Goal: Complete application form

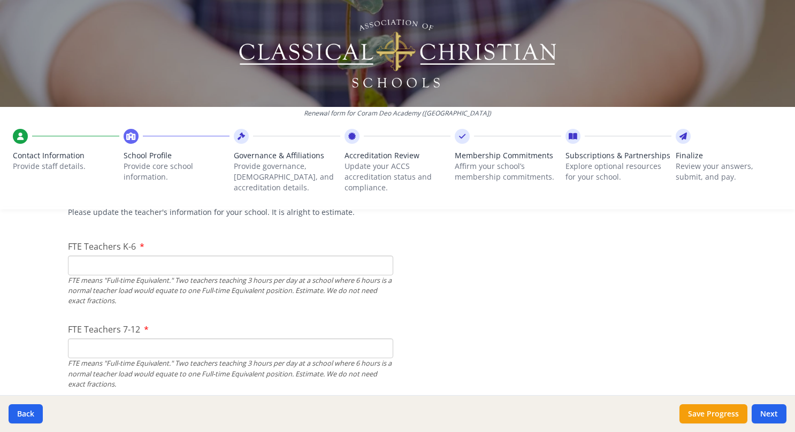
scroll to position [715, 0]
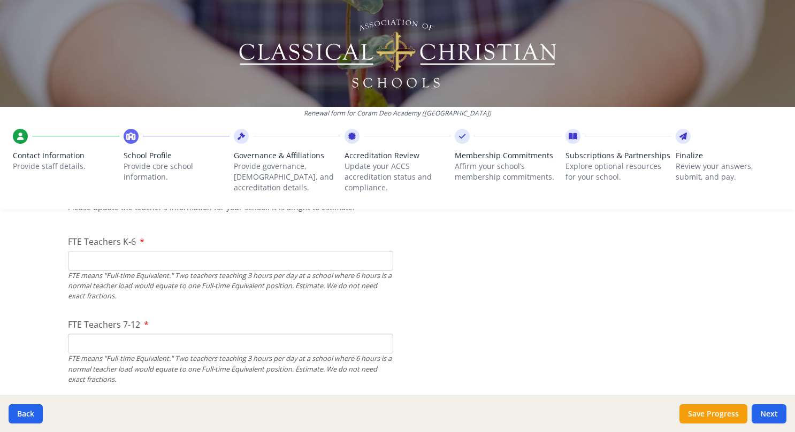
click at [86, 264] on input "FTE Teachers K-6" at bounding box center [230, 261] width 325 height 20
type input "4"
type input "51"
click at [94, 342] on input "FTE Teachers 7-12" at bounding box center [230, 344] width 325 height 20
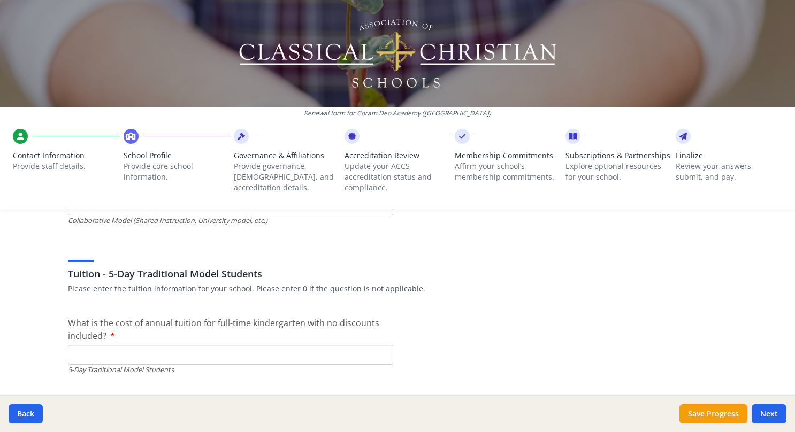
scroll to position [2874, 0]
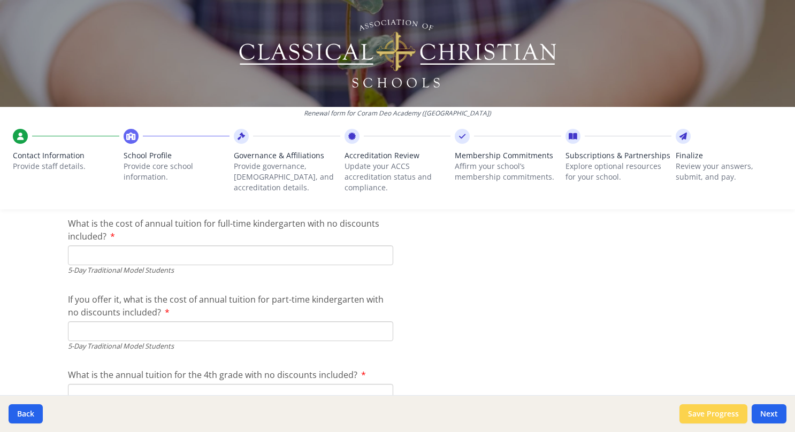
type input "45.6"
click at [708, 413] on button "Save Progress" at bounding box center [714, 413] width 68 height 19
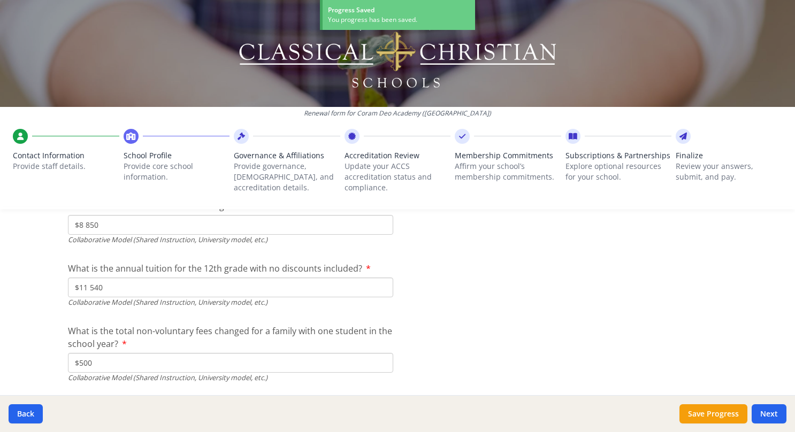
scroll to position [3625, 0]
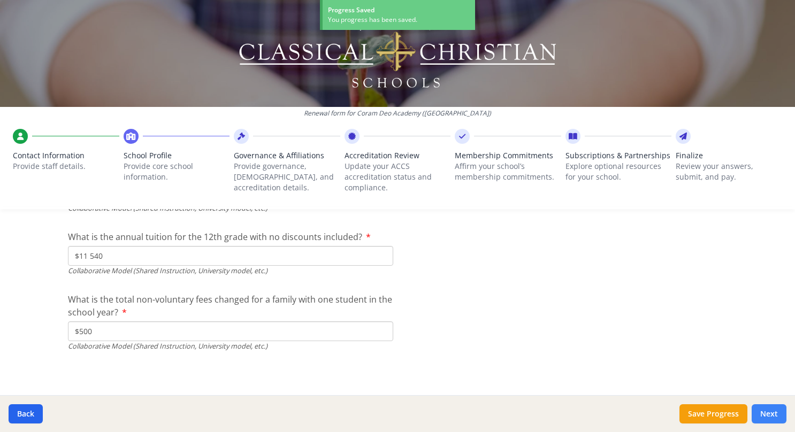
click at [774, 415] on button "Next" at bounding box center [769, 413] width 35 height 19
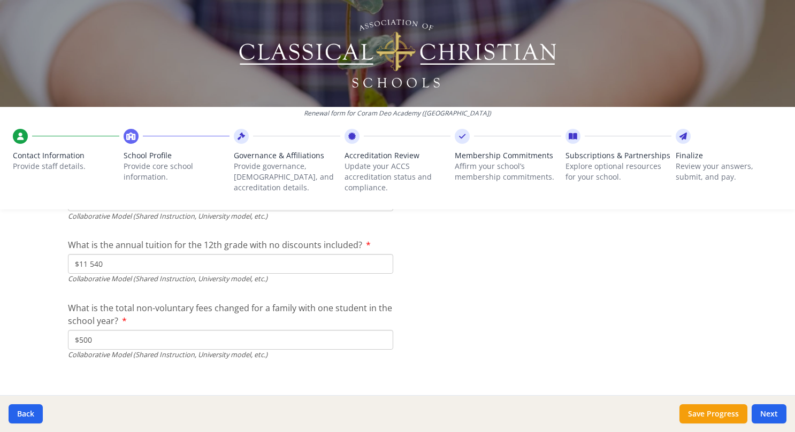
scroll to position [3731, 0]
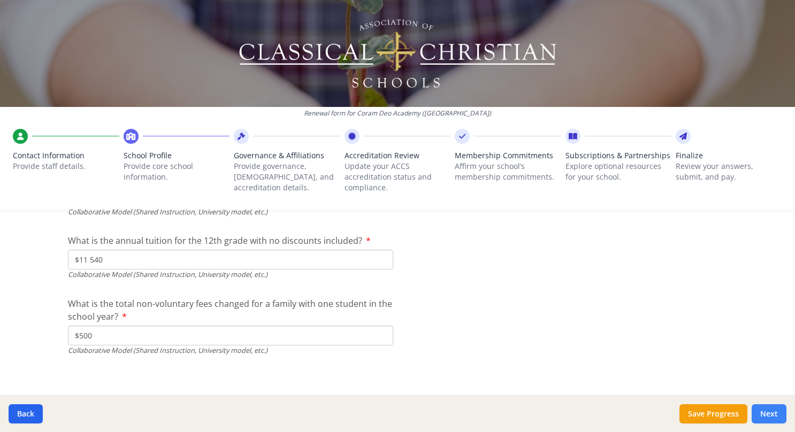
click at [769, 414] on button "Next" at bounding box center [769, 413] width 35 height 19
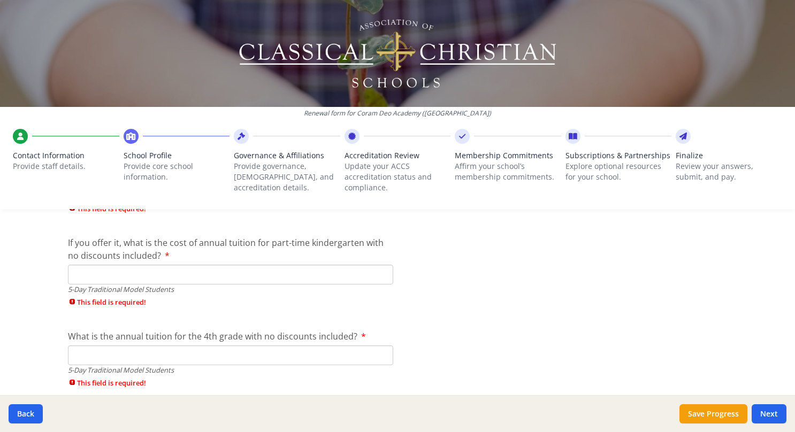
scroll to position [2949, 0]
click at [83, 274] on input "If you offer it, what is the cost of annual tuition for part-time kindergarten …" at bounding box center [230, 274] width 325 height 20
click at [83, 274] on input "$" at bounding box center [230, 274] width 325 height 20
type input "$"
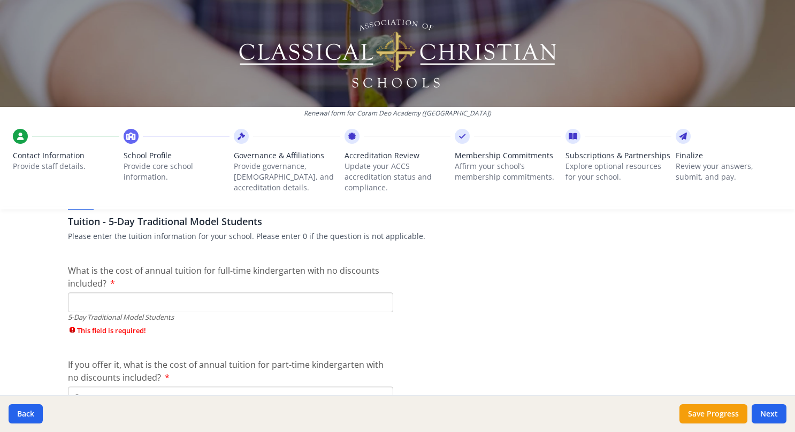
scroll to position [2815, 0]
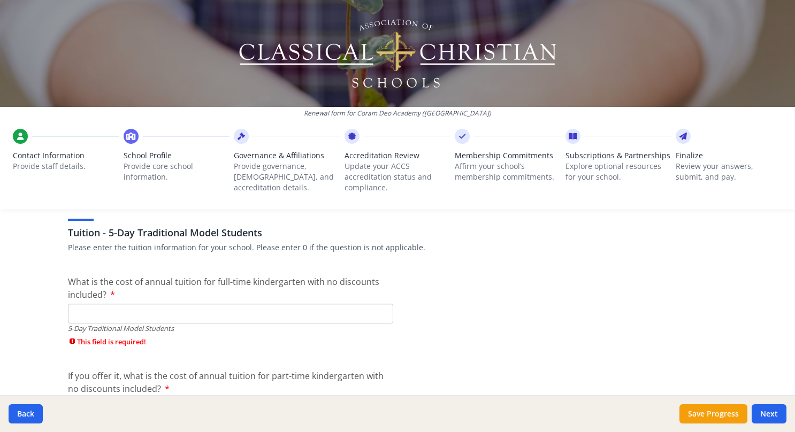
click at [181, 311] on input "What is the cost of annual tuition for full-time kindergarten with no discounts…" at bounding box center [230, 314] width 325 height 20
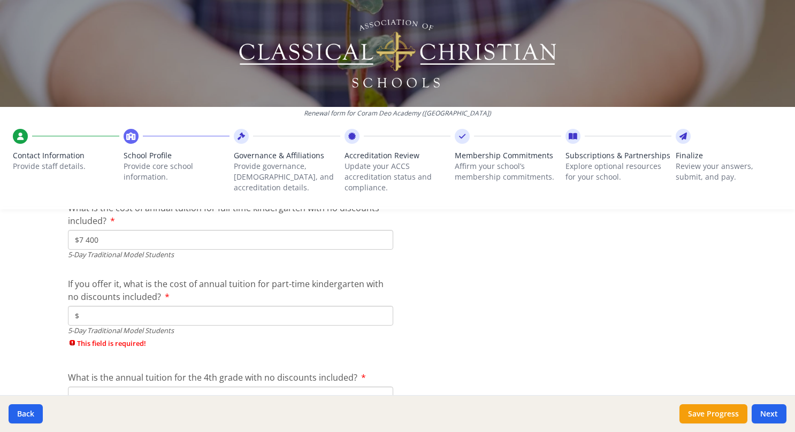
scroll to position [2893, 0]
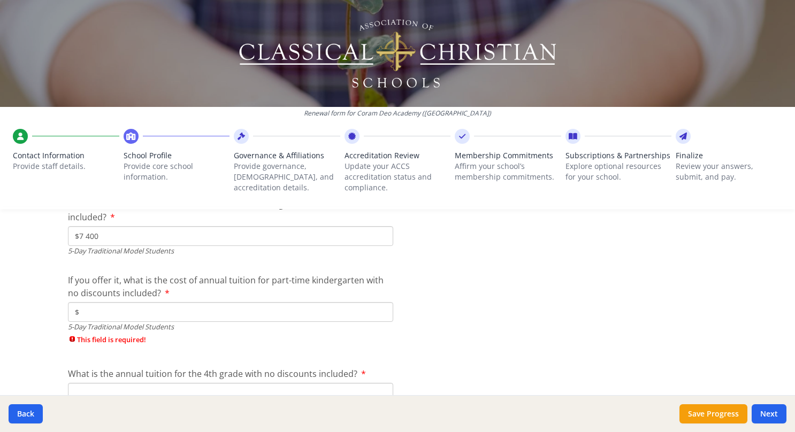
type input "$7 400"
click at [94, 315] on input "$" at bounding box center [230, 312] width 325 height 20
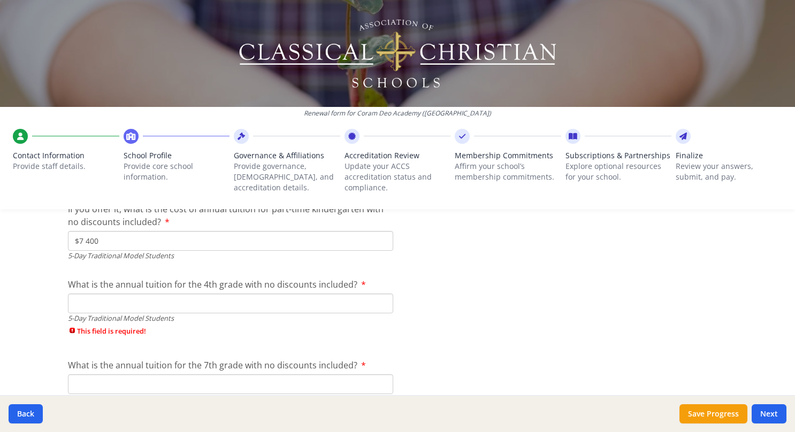
scroll to position [2968, 0]
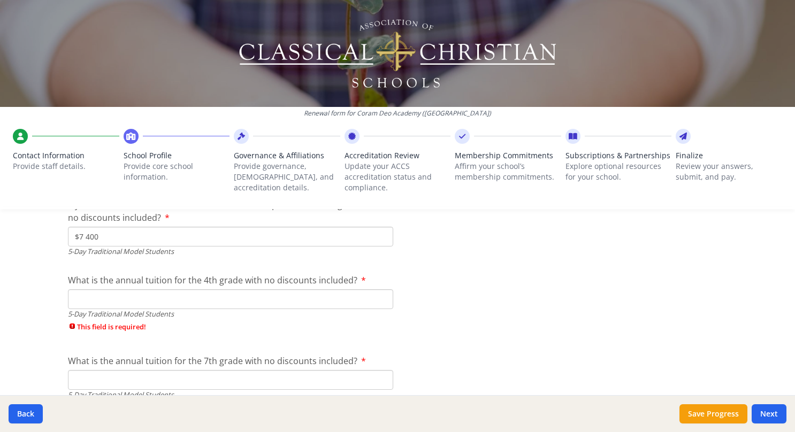
type input "$7 400"
click at [161, 303] on input "What is the annual tuition for the 4th grade with no discounts included?" at bounding box center [230, 299] width 325 height 20
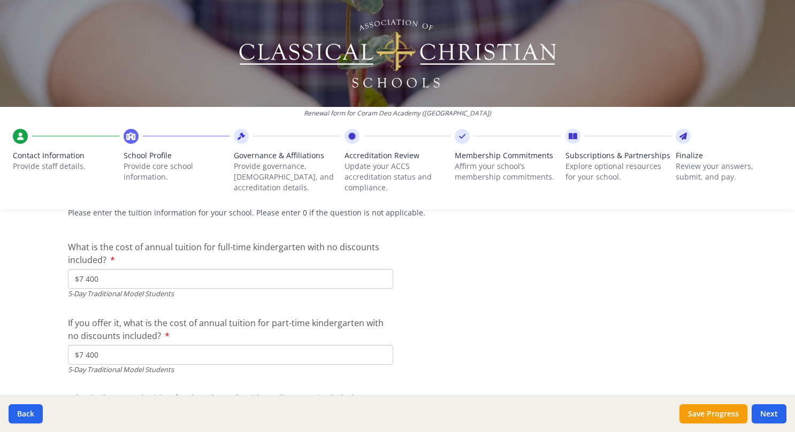
scroll to position [2850, 0]
click at [101, 279] on input "$7 400" at bounding box center [230, 280] width 325 height 20
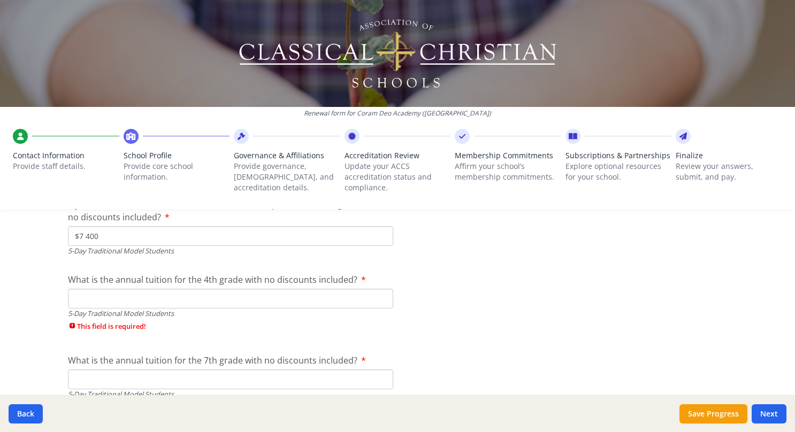
scroll to position [2998, 0]
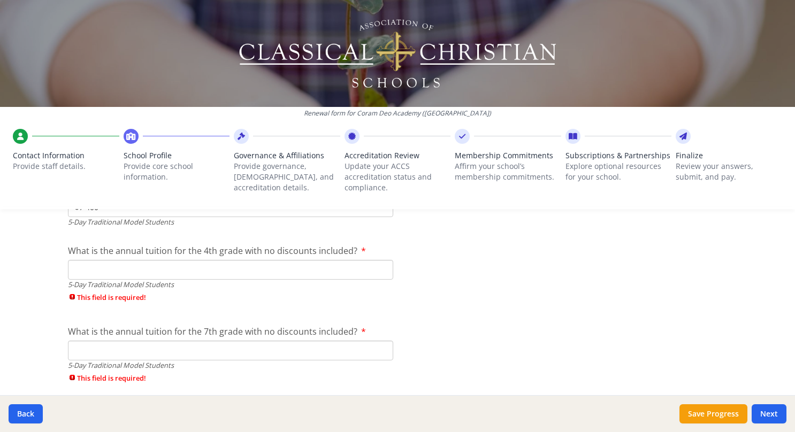
type input "$"
click at [157, 271] on input "What is the annual tuition for the 4th grade with no discounts included?" at bounding box center [230, 270] width 325 height 20
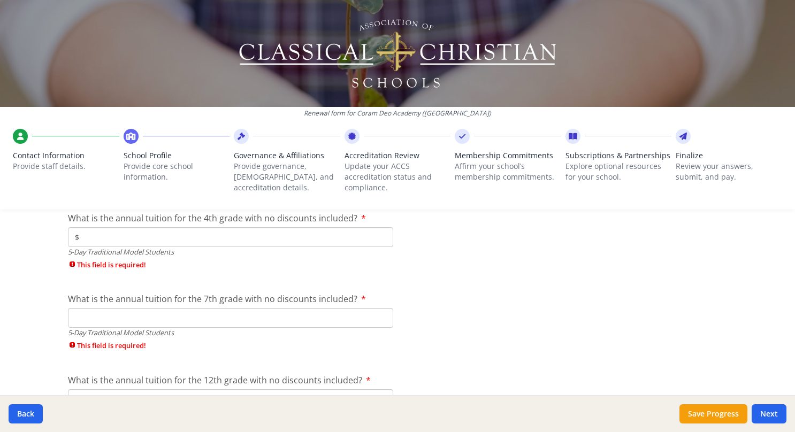
scroll to position [3032, 0]
type input "$"
click at [89, 317] on input "What is the annual tuition for the 7th grade with no discounts included?" at bounding box center [230, 317] width 325 height 20
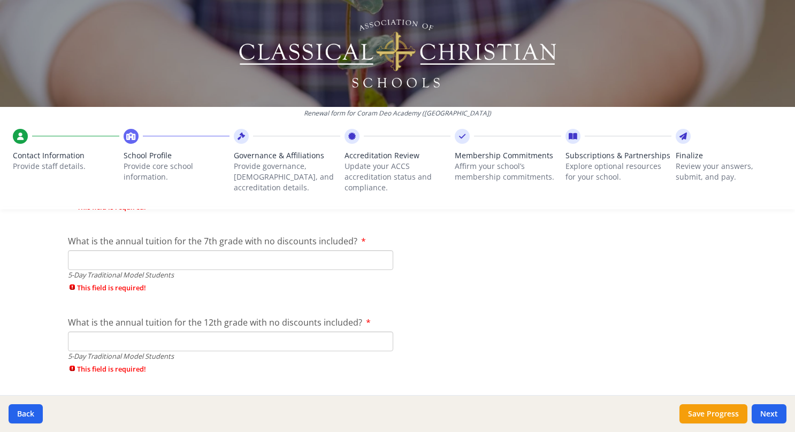
scroll to position [3121, 0]
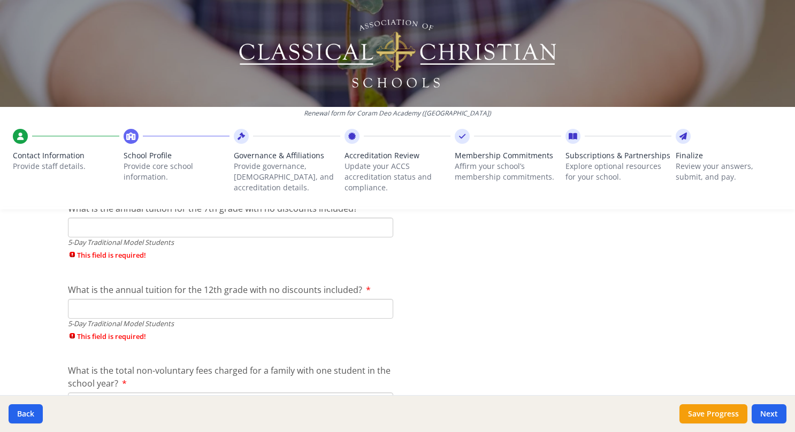
click at [120, 303] on input "What is the annual tuition for the 12th grade with no discounts included?" at bounding box center [230, 309] width 325 height 20
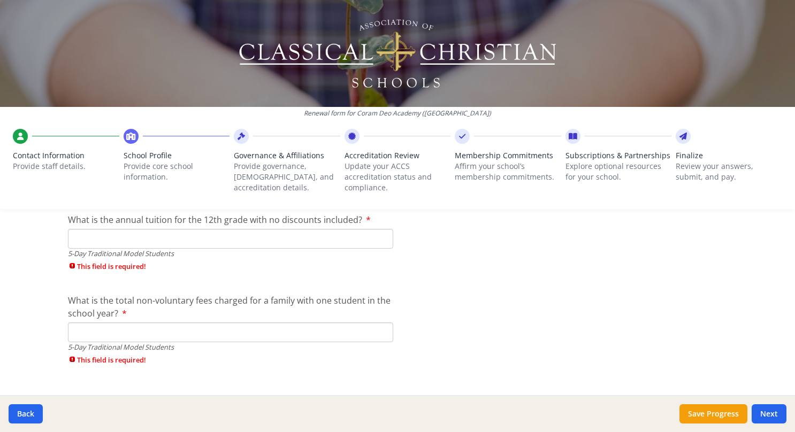
scroll to position [3192, 0]
click at [74, 331] on input "What is the total non-voluntary fees charged for a family with one student in t…" at bounding box center [230, 332] width 325 height 20
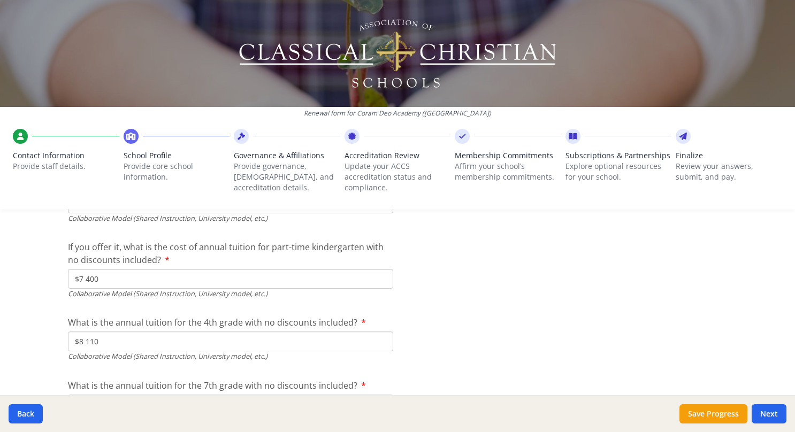
scroll to position [3416, 0]
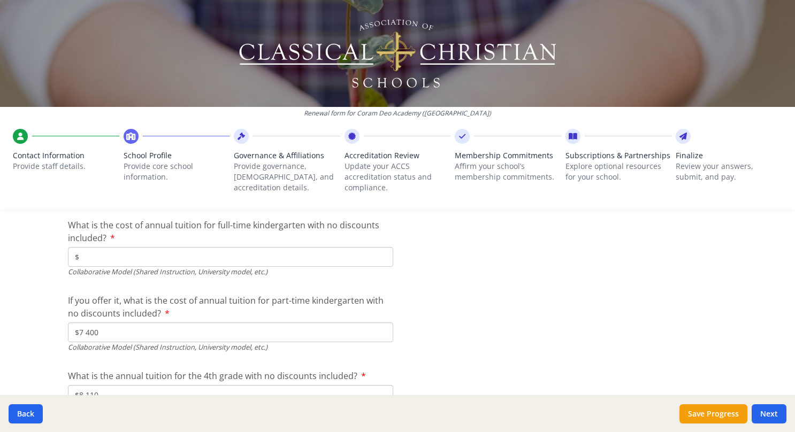
type input "$500"
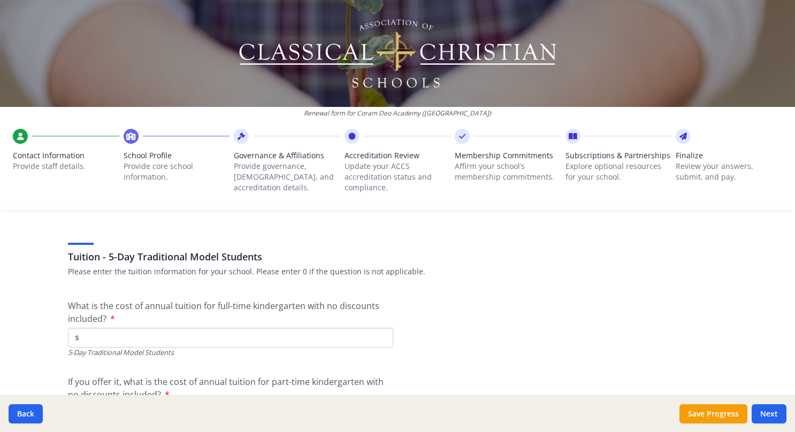
scroll to position [2861, 0]
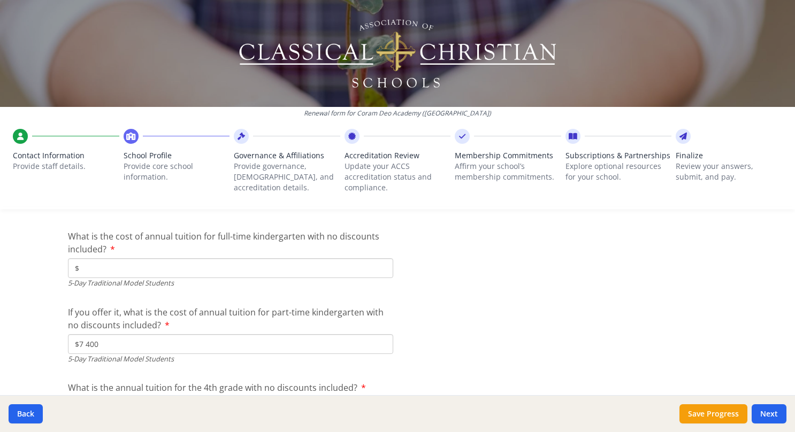
type input "$7 400"
click at [104, 265] on input "$" at bounding box center [230, 268] width 325 height 20
click at [704, 412] on button "Save Progress" at bounding box center [714, 413] width 68 height 19
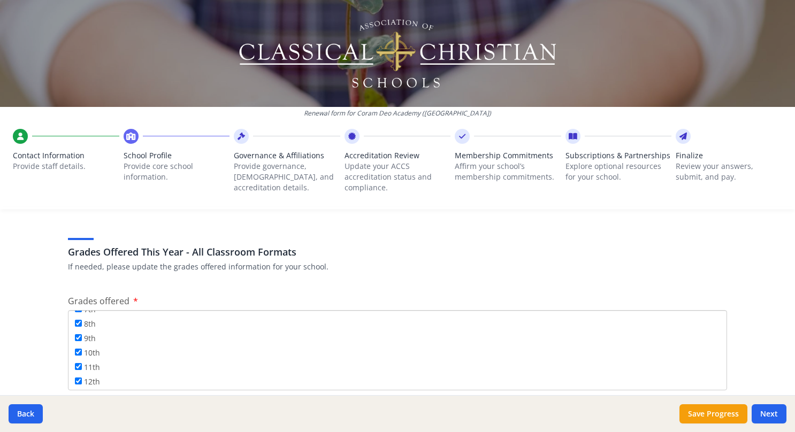
scroll to position [0, 0]
click at [768, 418] on button "Next" at bounding box center [769, 413] width 35 height 19
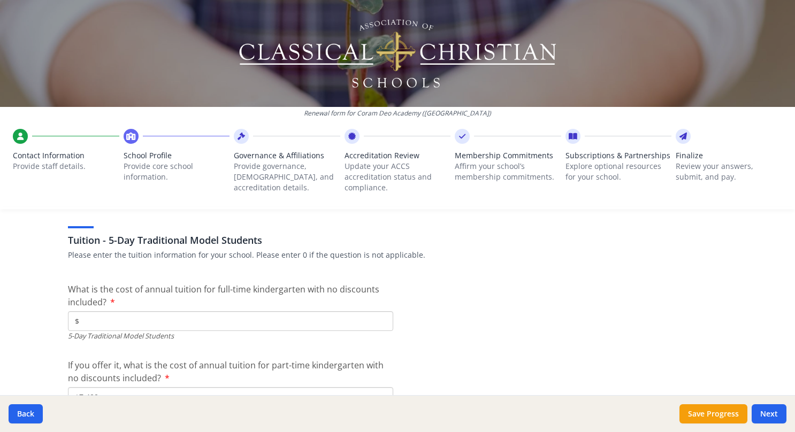
scroll to position [2808, 0]
click at [116, 316] on input "$" at bounding box center [230, 321] width 325 height 20
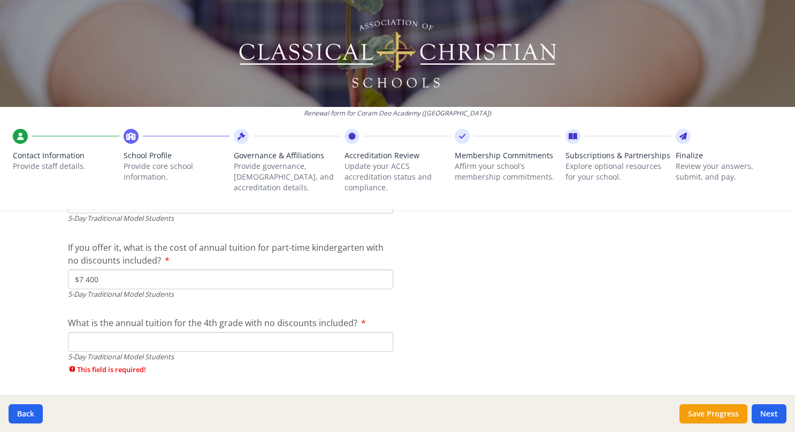
scroll to position [2927, 0]
type input "$0"
click at [90, 346] on input "What is the annual tuition for the 4th grade with no discounts included?" at bounding box center [230, 341] width 325 height 20
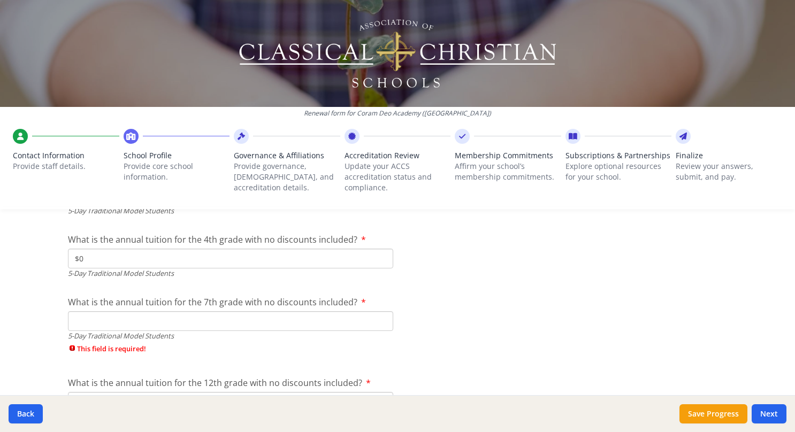
scroll to position [3010, 0]
type input "$0"
click at [74, 323] on input "What is the annual tuition for the 7th grade with no discounts included?" at bounding box center [230, 320] width 325 height 20
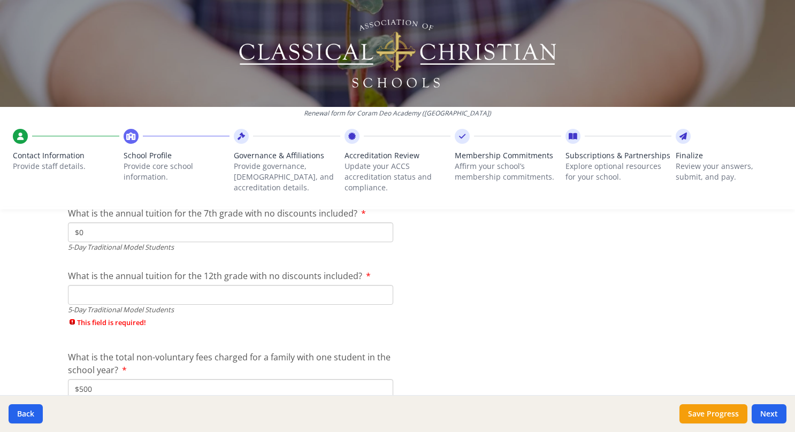
scroll to position [3098, 0]
type input "$0"
click at [72, 298] on input "What is the annual tuition for the 12th grade with no discounts included?" at bounding box center [230, 295] width 325 height 20
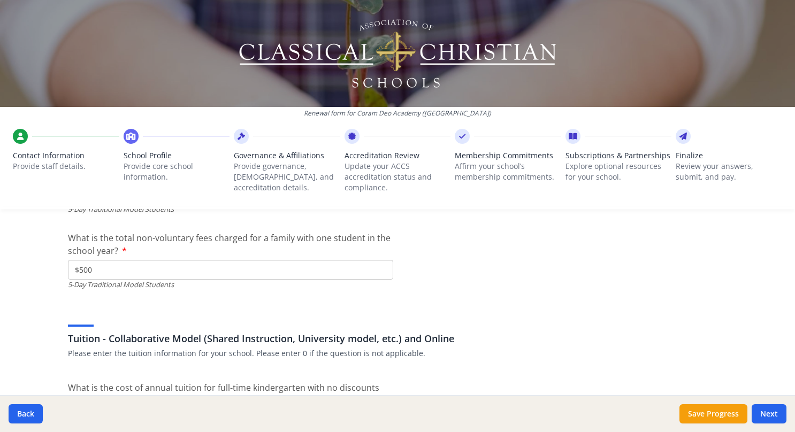
scroll to position [3202, 0]
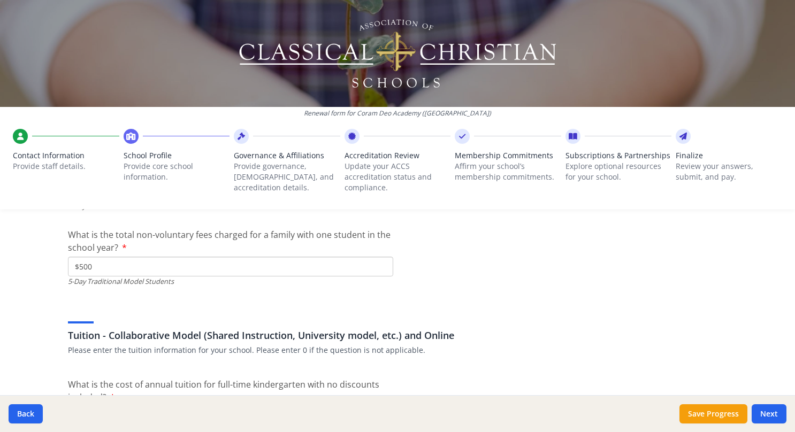
type input "$0"
click at [133, 265] on input "$500" at bounding box center [230, 267] width 325 height 20
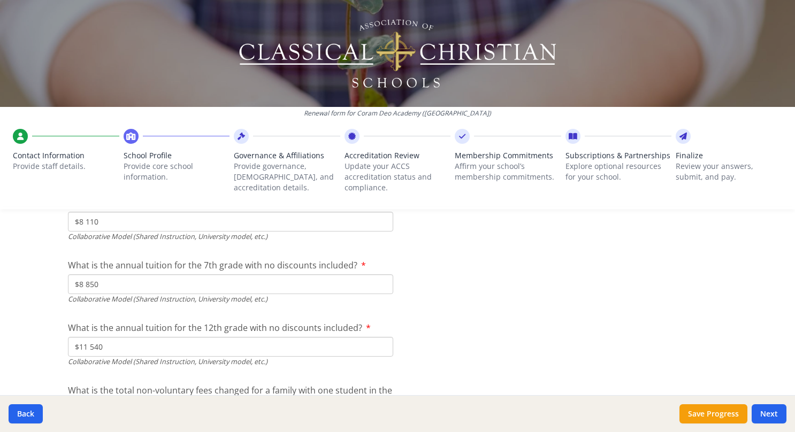
scroll to position [3625, 0]
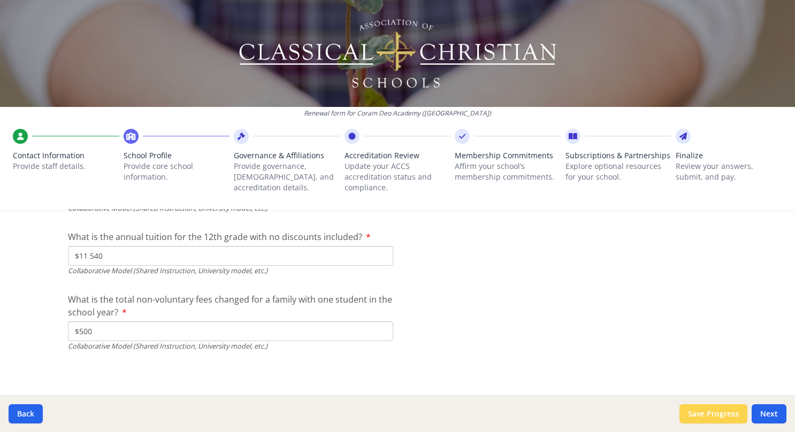
type input "$0"
click at [706, 418] on button "Save Progress" at bounding box center [714, 413] width 68 height 19
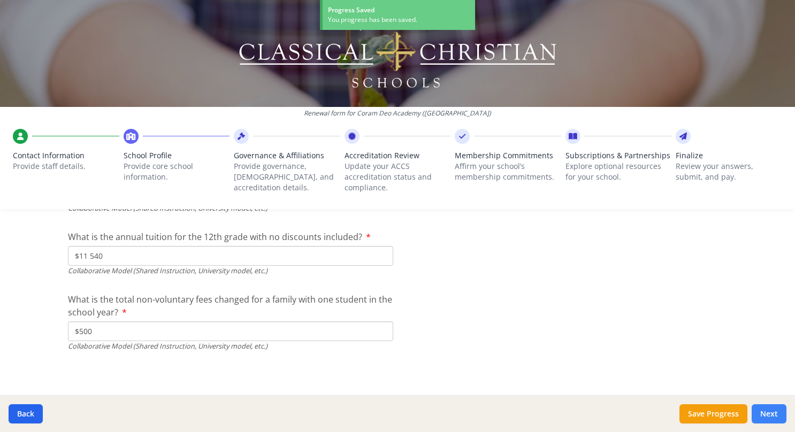
click at [768, 413] on button "Next" at bounding box center [769, 413] width 35 height 19
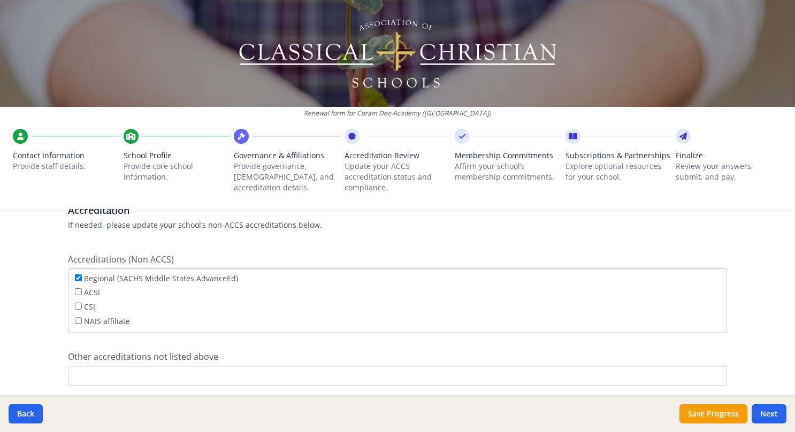
scroll to position [441, 0]
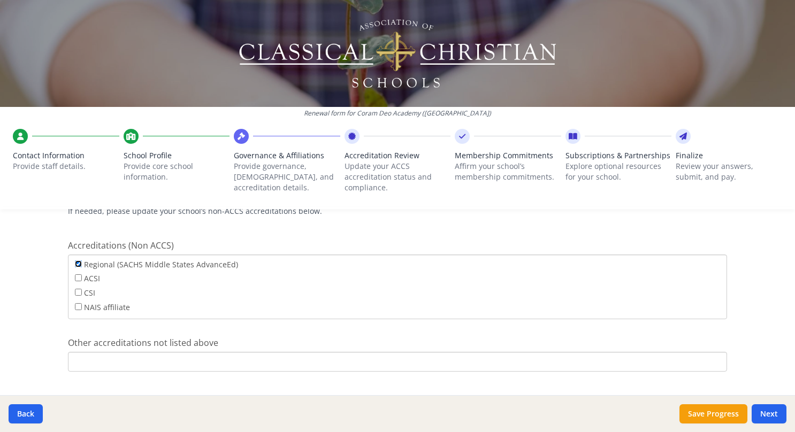
click at [75, 264] on input "Regional (SACHS Middle States AdvanceEd)" at bounding box center [78, 264] width 7 height 7
checkbox input "false"
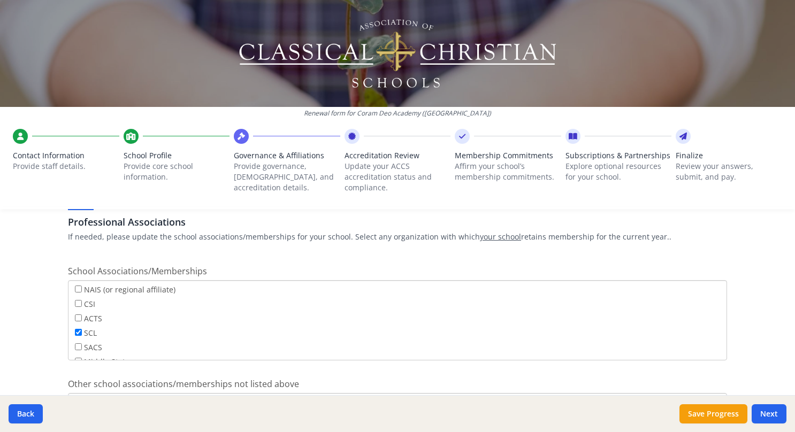
scroll to position [14, 0]
click at [76, 332] on input "SCL" at bounding box center [78, 333] width 7 height 7
checkbox input "false"
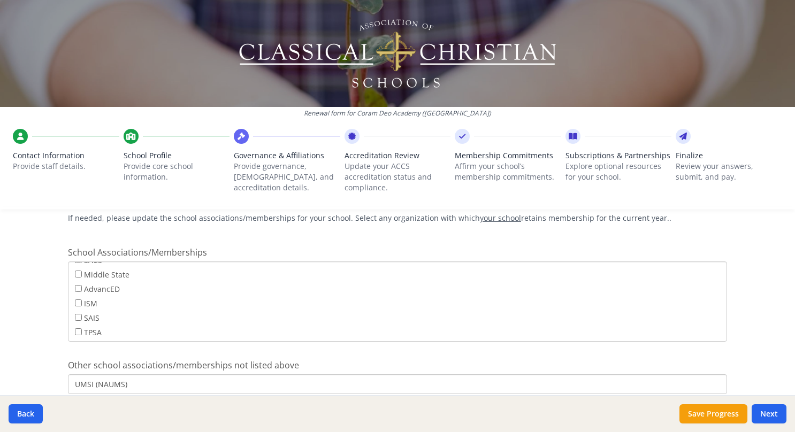
scroll to position [658, 0]
click at [75, 328] on input "TPSA" at bounding box center [78, 331] width 7 height 7
checkbox input "true"
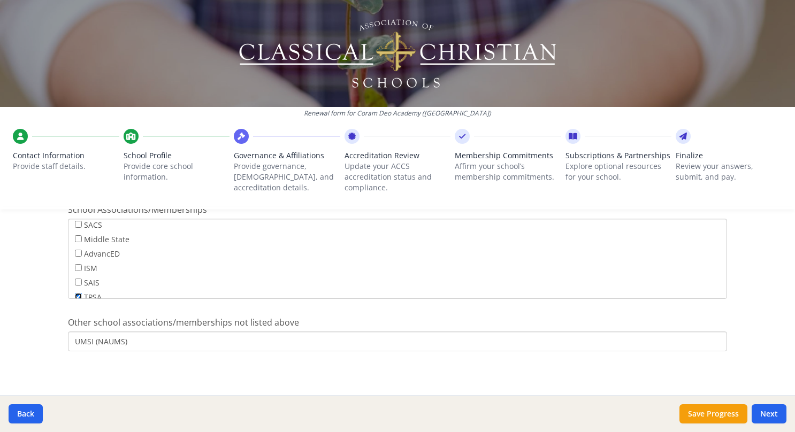
scroll to position [83, 0]
click at [151, 344] on input "UMSI (NAUMS)" at bounding box center [397, 342] width 659 height 20
type input "U"
click at [707, 421] on button "Save Progress" at bounding box center [714, 413] width 68 height 19
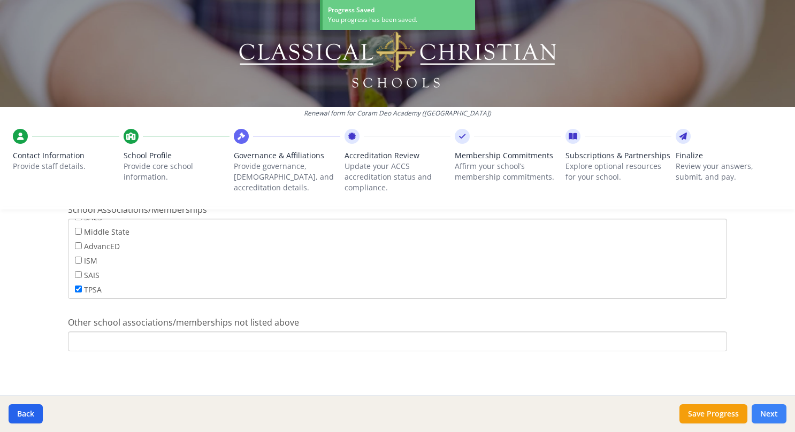
click at [769, 417] on button "Next" at bounding box center [769, 413] width 35 height 19
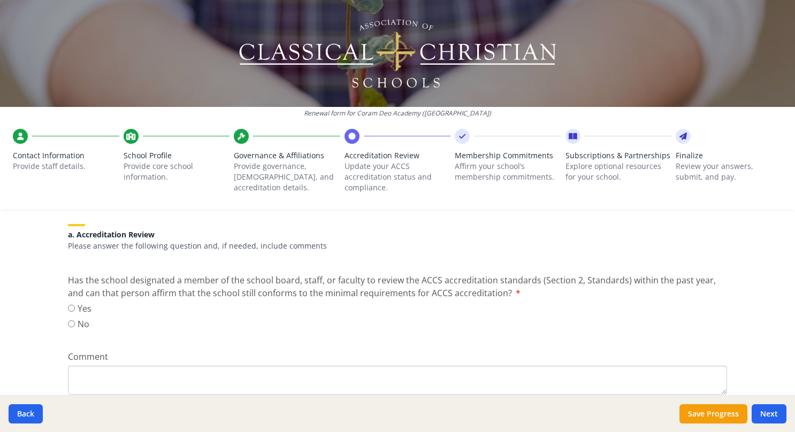
scroll to position [155, 0]
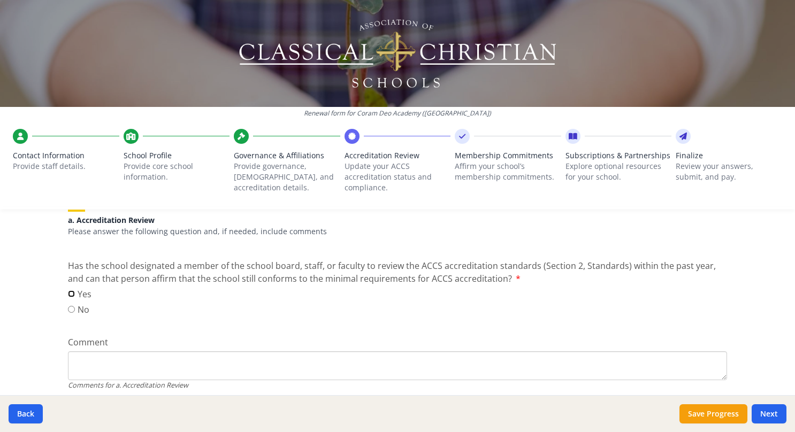
click at [68, 292] on input "Yes" at bounding box center [71, 294] width 7 height 7
radio input "true"
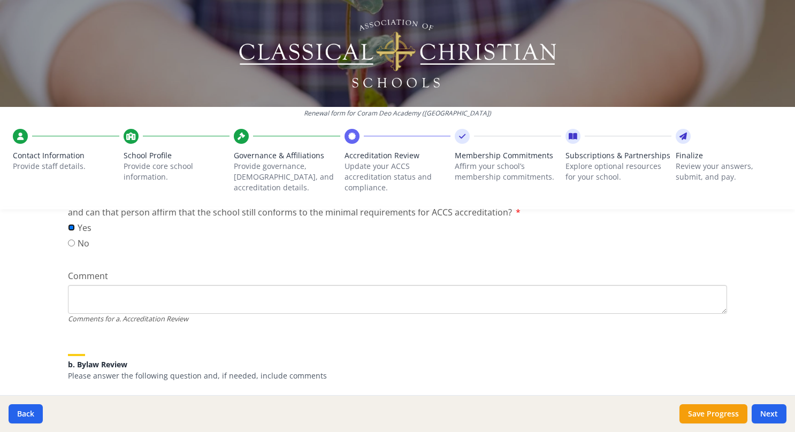
scroll to position [224, 0]
click at [98, 291] on textarea "Comment" at bounding box center [397, 297] width 659 height 29
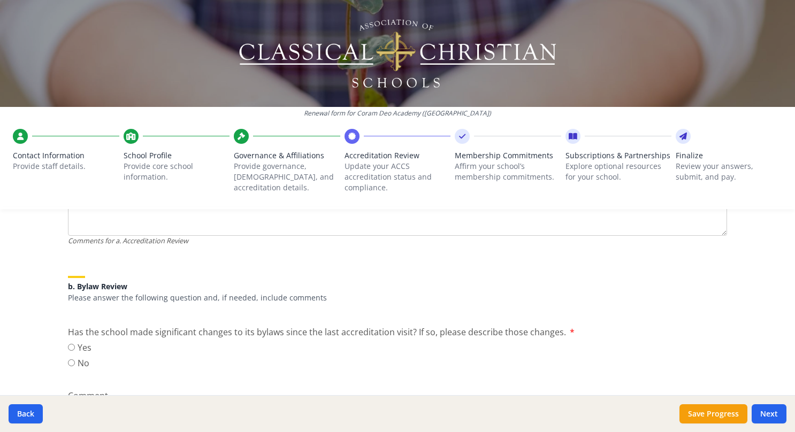
scroll to position [306, 0]
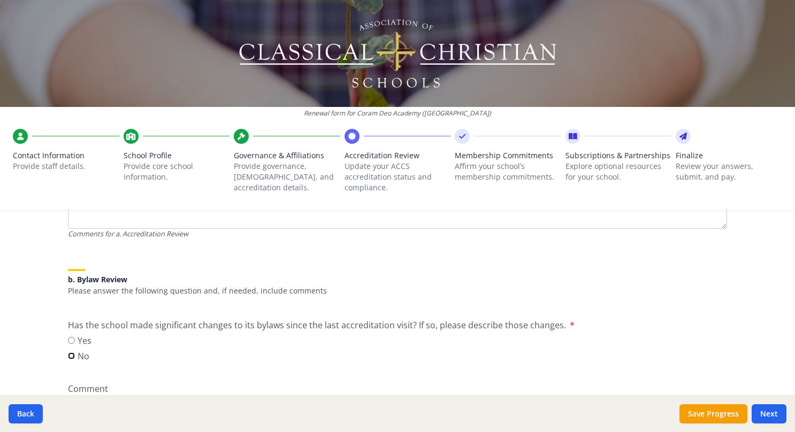
click at [68, 357] on input "No" at bounding box center [71, 356] width 7 height 7
radio input "true"
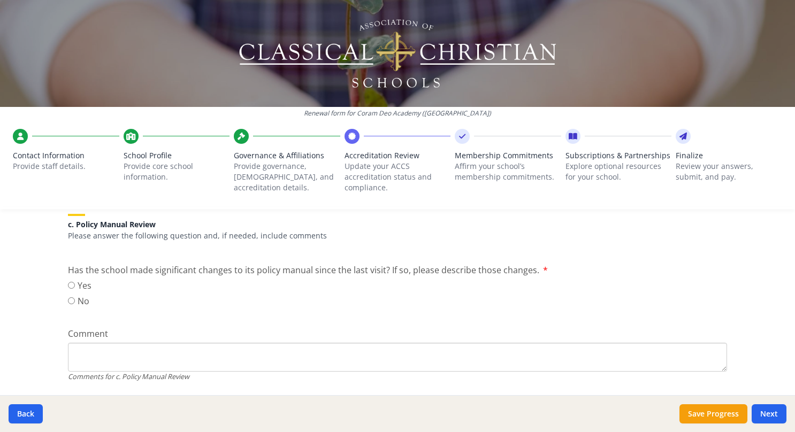
scroll to position [563, 0]
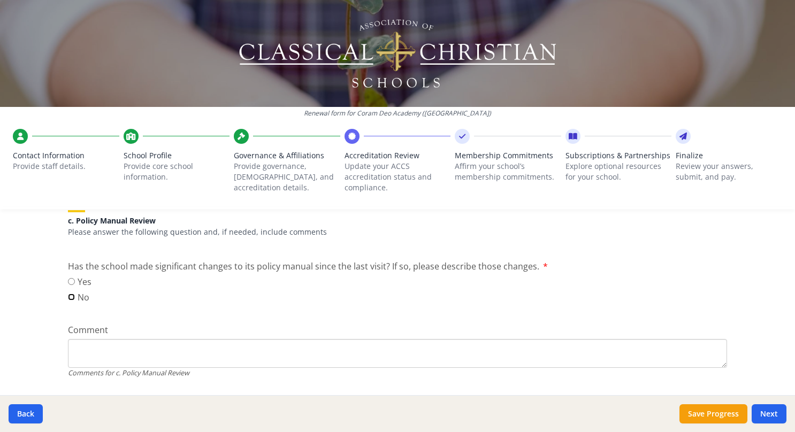
click at [68, 295] on input "No" at bounding box center [71, 297] width 7 height 7
radio input "true"
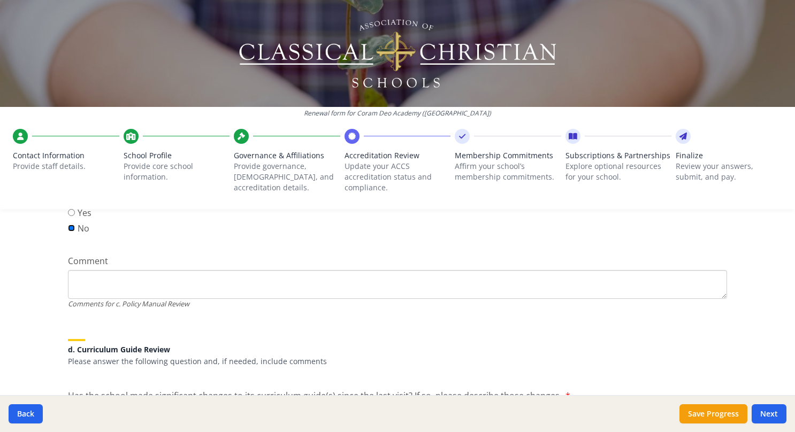
scroll to position [633, 0]
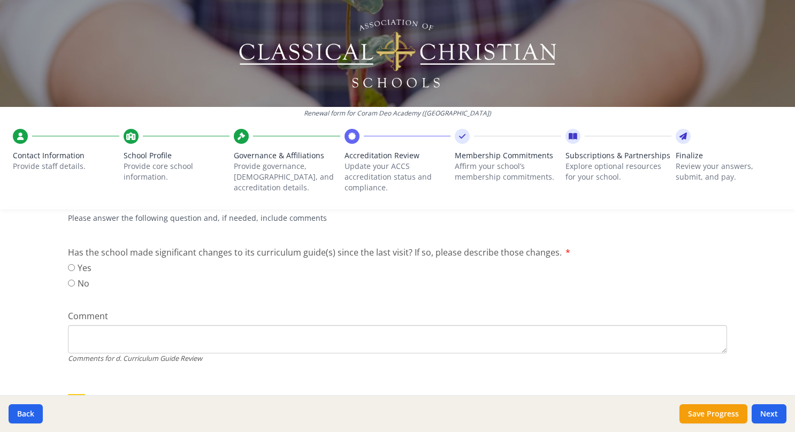
scroll to position [784, 0]
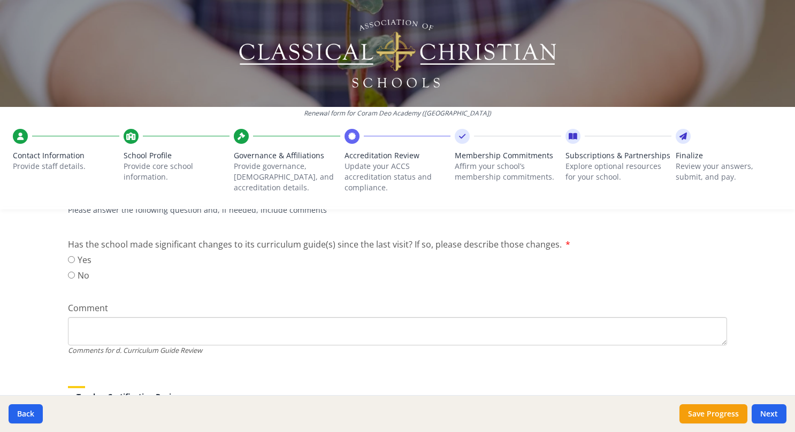
type textarea "We have made minor changes as would be expected of a functional policy manual."
click at [68, 257] on input "Yes" at bounding box center [71, 259] width 7 height 7
radio input "true"
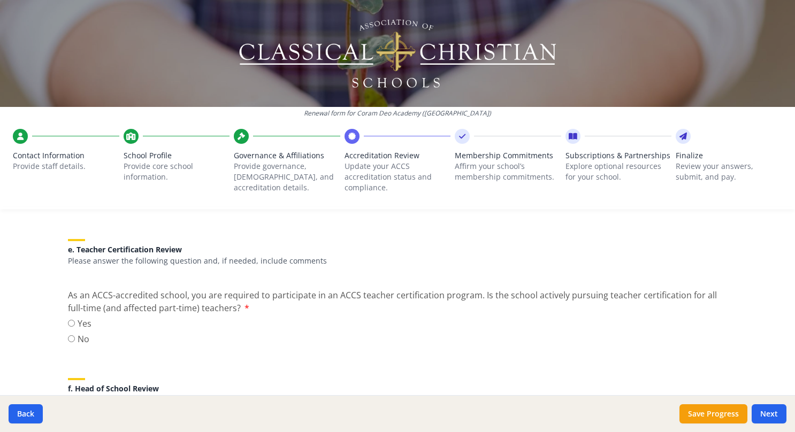
scroll to position [945, 0]
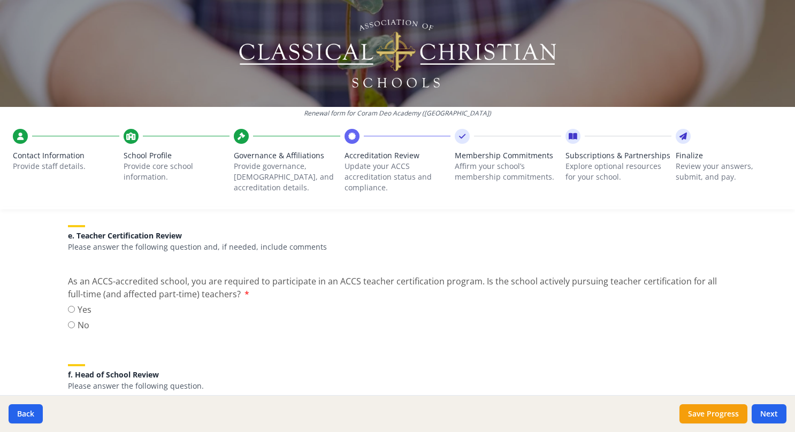
type textarea "We have made significant changes to our curriculum policy manual which impact c…"
click at [68, 308] on input "Yes" at bounding box center [71, 309] width 7 height 7
radio input "true"
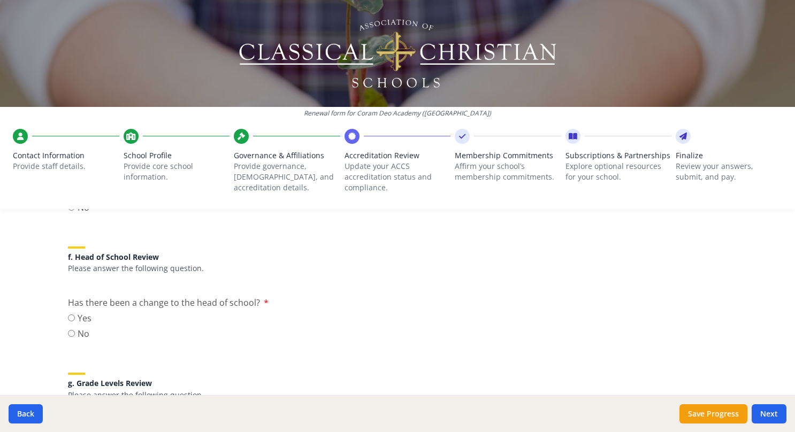
scroll to position [1064, 0]
click at [68, 331] on input "No" at bounding box center [71, 332] width 7 height 7
radio input "true"
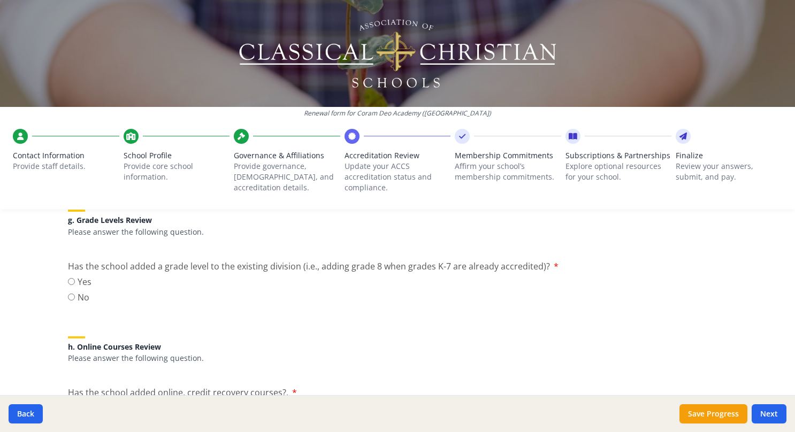
scroll to position [1227, 0]
click at [68, 295] on input "No" at bounding box center [71, 295] width 7 height 7
radio input "true"
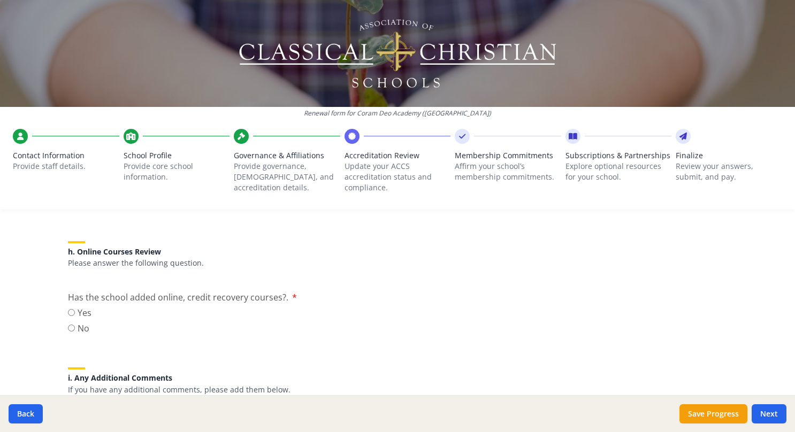
scroll to position [1335, 0]
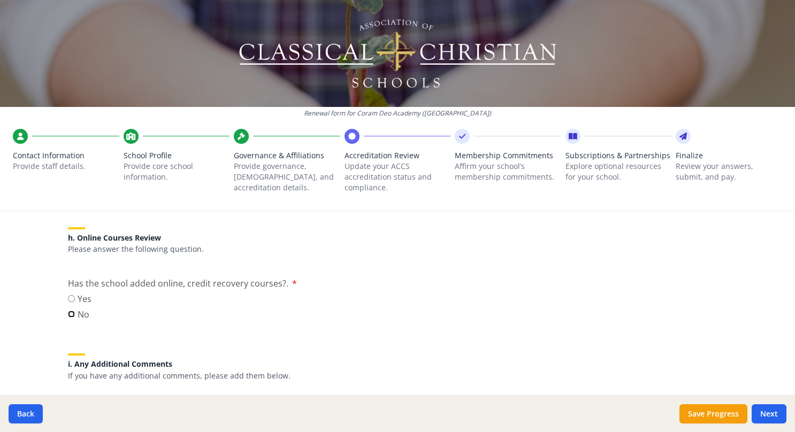
click at [68, 314] on input "No" at bounding box center [71, 314] width 7 height 7
radio input "true"
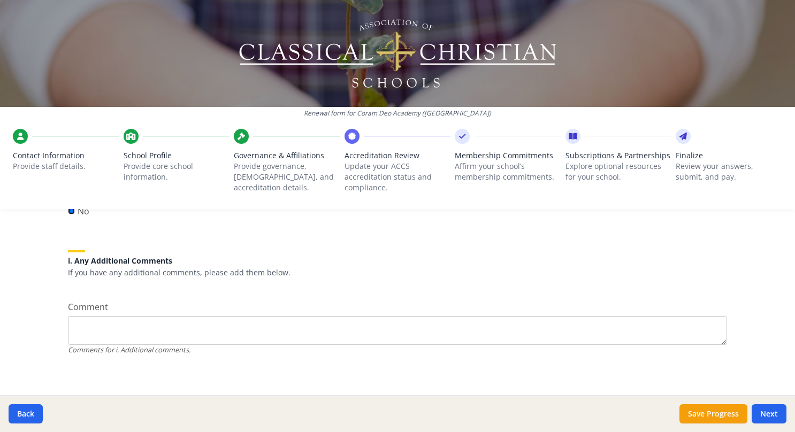
scroll to position [1441, 0]
click at [708, 415] on button "Save Progress" at bounding box center [714, 413] width 68 height 19
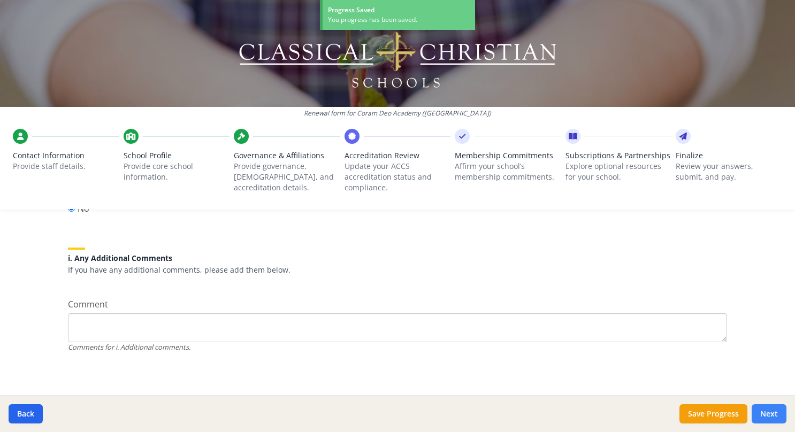
click at [772, 416] on button "Next" at bounding box center [769, 413] width 35 height 19
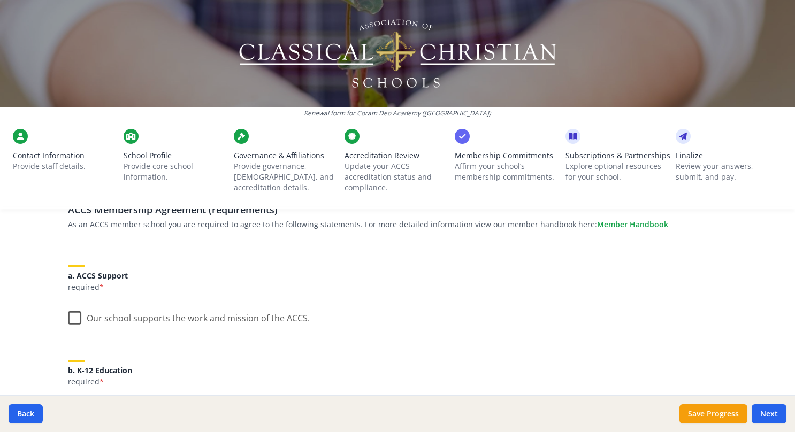
scroll to position [91, 0]
click at [69, 319] on label "Our school supports the work and mission of the ACCS." at bounding box center [189, 314] width 242 height 23
click at [0, 0] on input "Our school supports the work and mission of the ACCS." at bounding box center [0, 0] width 0 height 0
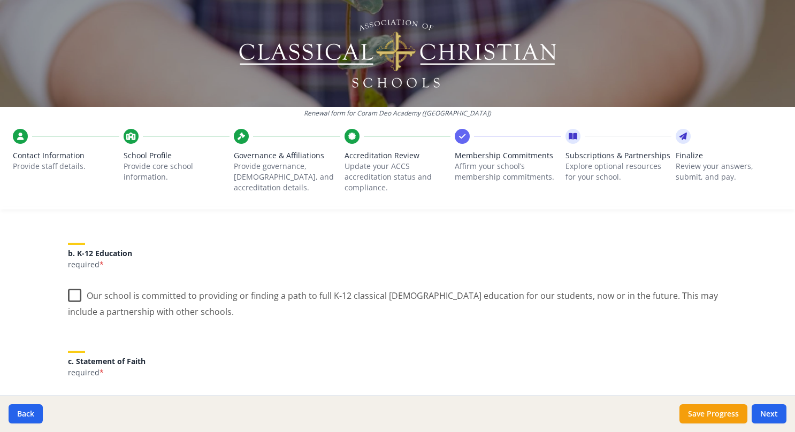
scroll to position [209, 0]
click at [69, 294] on label "Our school is committed to providing or finding a path to full K-12 classical […" at bounding box center [397, 298] width 659 height 36
click at [0, 0] on input "Our school is committed to providing or finding a path to full K-12 classical […" at bounding box center [0, 0] width 0 height 0
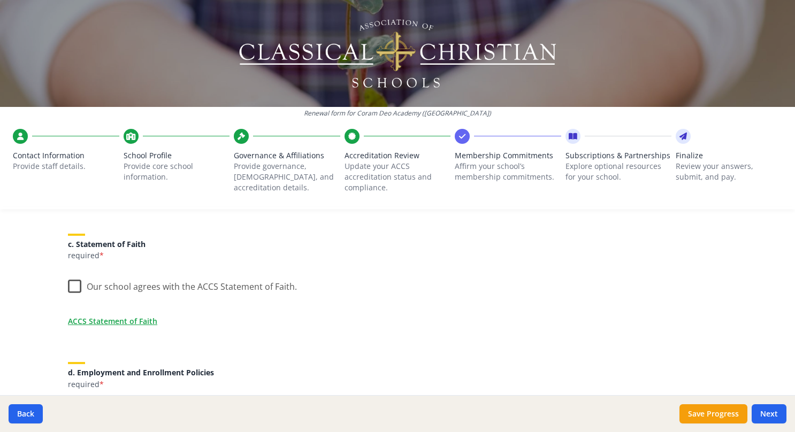
scroll to position [329, 0]
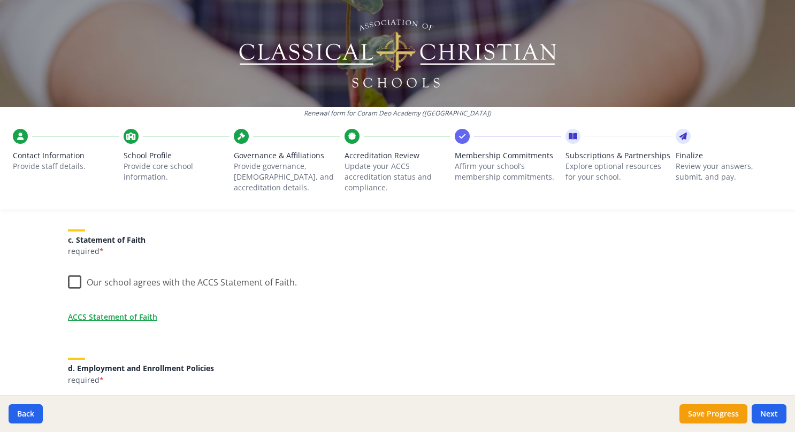
click at [68, 283] on label "Our school agrees with the ACCS Statement of Faith." at bounding box center [182, 280] width 229 height 23
click at [0, 0] on input "Our school agrees with the ACCS Statement of Faith." at bounding box center [0, 0] width 0 height 0
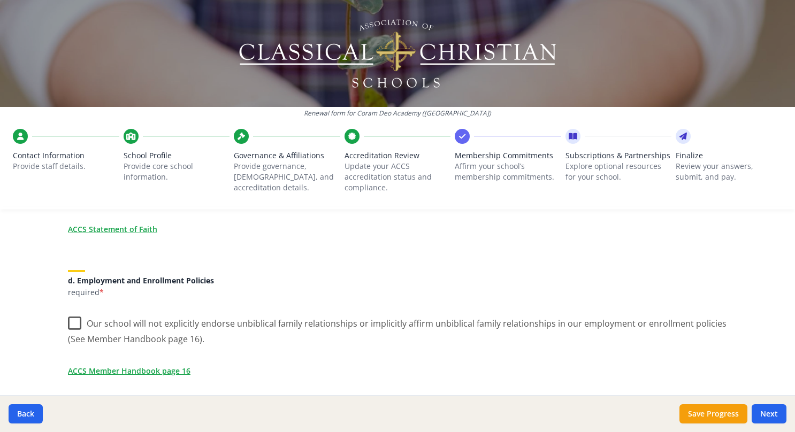
scroll to position [454, 0]
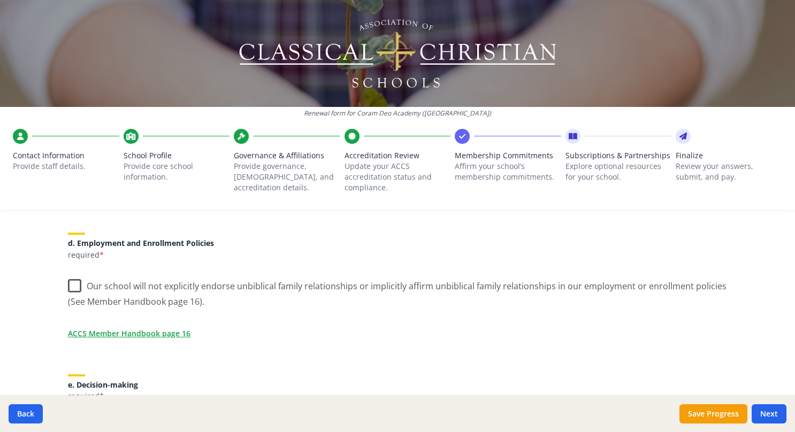
click at [75, 288] on label "Our school will not explicitly endorse unbiblical family relationships or impli…" at bounding box center [397, 290] width 659 height 36
click at [0, 0] on input "Our school will not explicitly endorse unbiblical family relationships or impli…" at bounding box center [0, 0] width 0 height 0
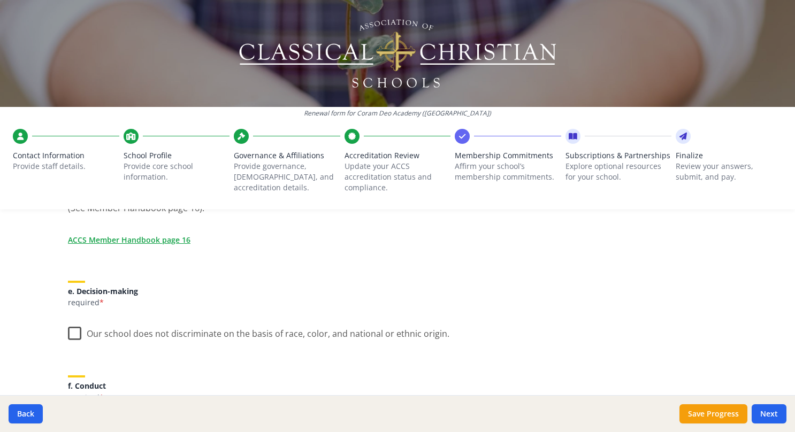
scroll to position [551, 0]
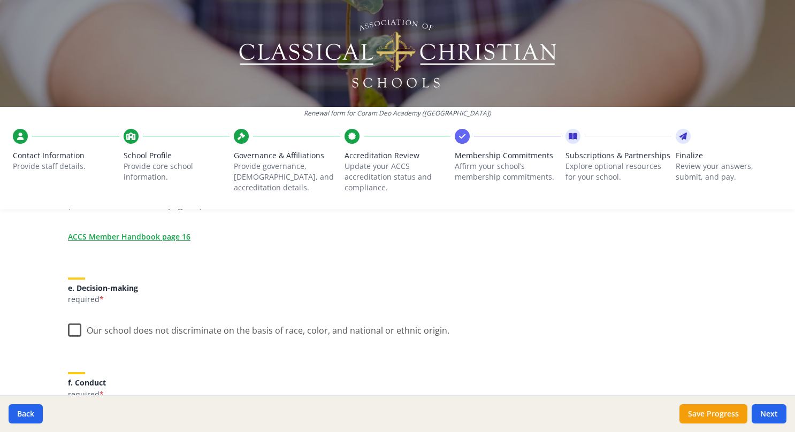
click at [73, 331] on label "Our school does not discriminate on the basis of race, color, and national or e…" at bounding box center [258, 328] width 381 height 23
click at [0, 0] on input "Our school does not discriminate on the basis of race, color, and national or e…" at bounding box center [0, 0] width 0 height 0
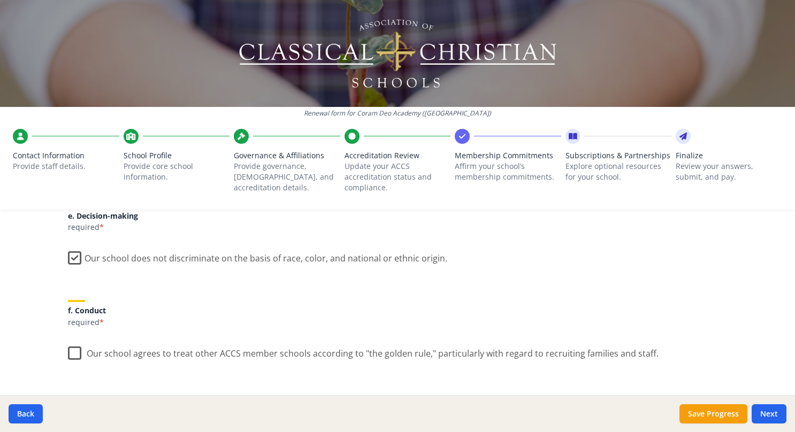
scroll to position [628, 0]
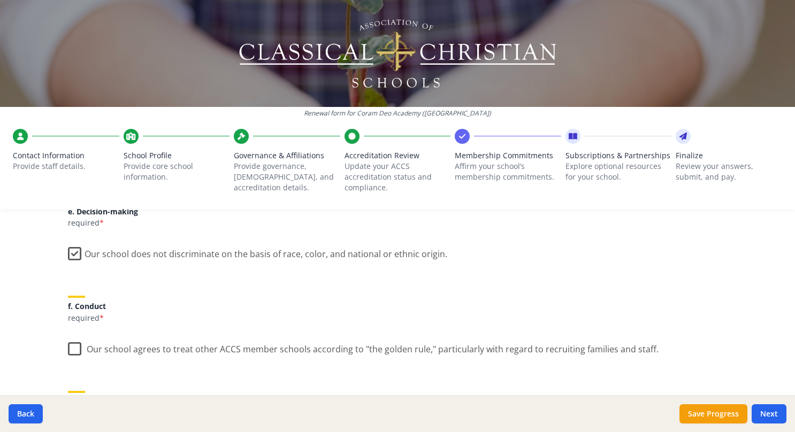
click at [69, 350] on label "Our school agrees to treat other ACCS member schools according to "the golden r…" at bounding box center [363, 346] width 591 height 23
click at [0, 0] on input "Our school agrees to treat other ACCS member schools according to "the golden r…" at bounding box center [0, 0] width 0 height 0
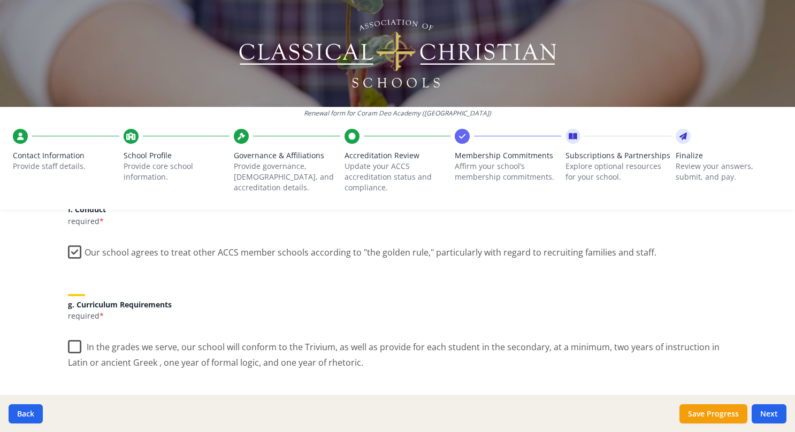
scroll to position [726, 0]
click at [72, 346] on label "In the grades we serve, our school will conform to the Trivium, as well as prov…" at bounding box center [397, 350] width 659 height 36
click at [0, 0] on input "In the grades we serve, our school will conform to the Trivium, as well as prov…" at bounding box center [0, 0] width 0 height 0
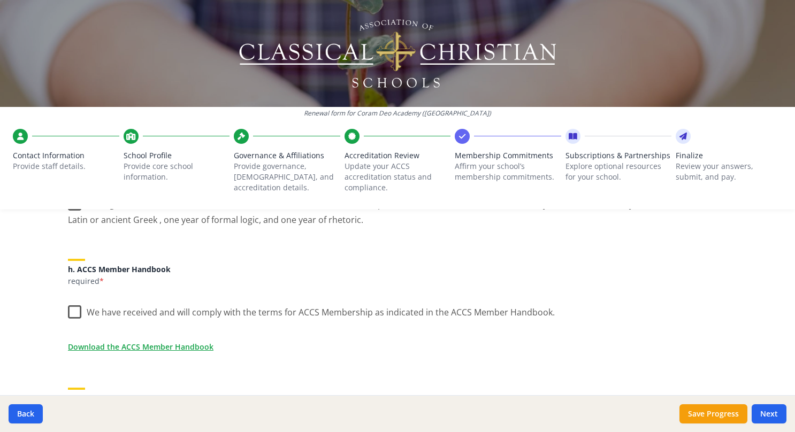
scroll to position [868, 0]
click at [72, 312] on label "We have received and will comply with the terms for ACCS Membership as indicate…" at bounding box center [311, 309] width 487 height 23
click at [0, 0] on input "We have received and will comply with the terms for ACCS Membership as indicate…" at bounding box center [0, 0] width 0 height 0
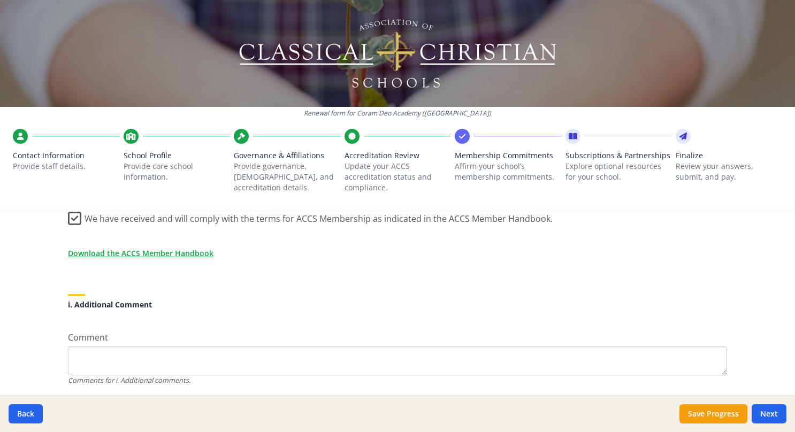
scroll to position [996, 0]
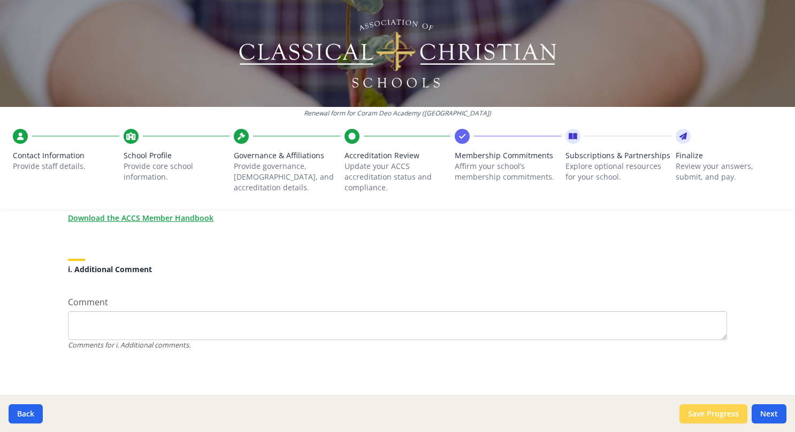
click at [699, 411] on button "Save Progress" at bounding box center [714, 413] width 68 height 19
click at [776, 416] on button "Next" at bounding box center [769, 413] width 35 height 19
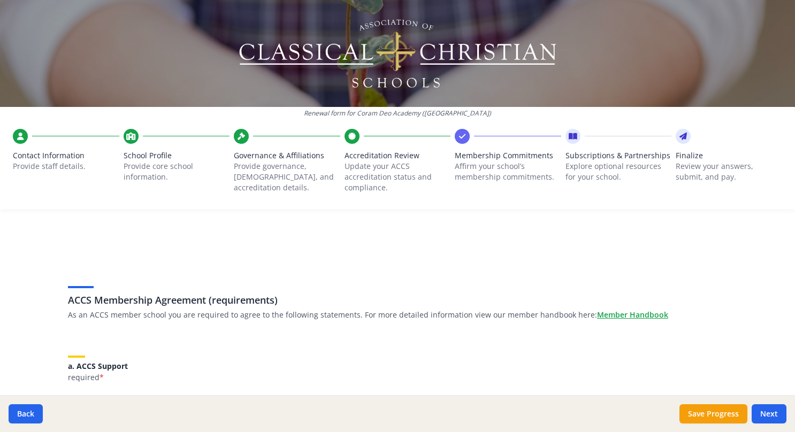
scroll to position [18, 0]
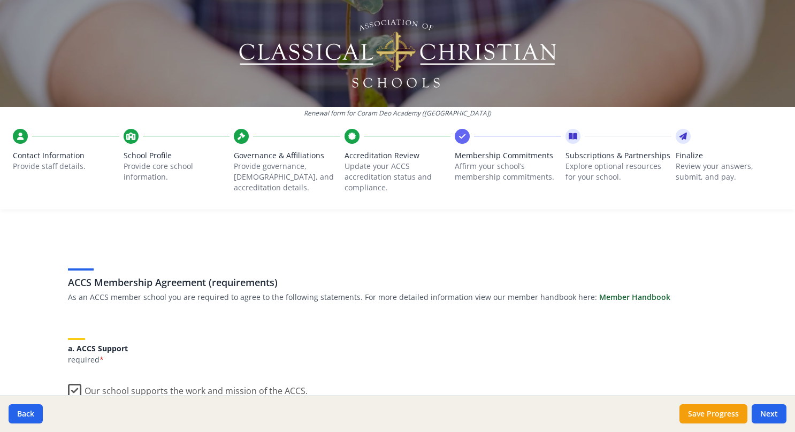
click at [604, 297] on link "Member Handbook" at bounding box center [634, 297] width 71 height 11
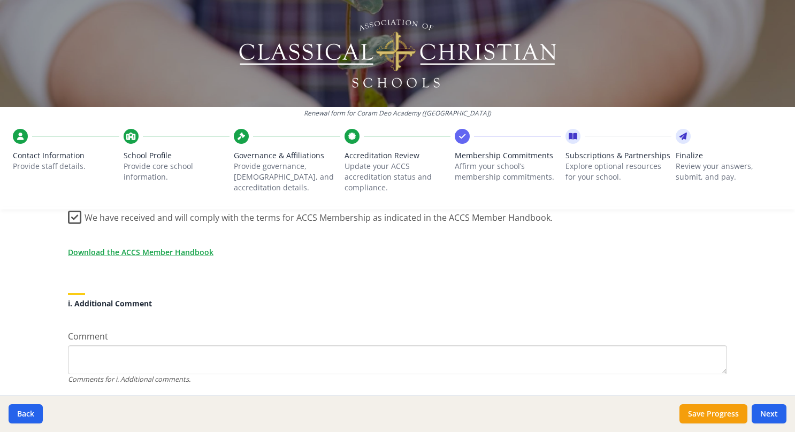
scroll to position [996, 0]
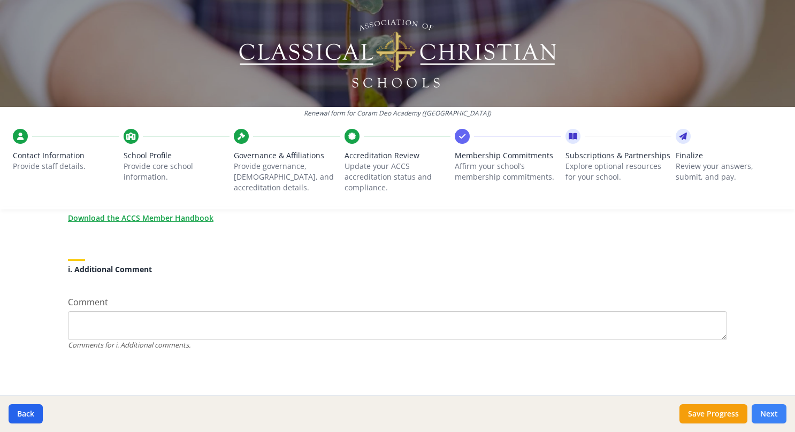
click at [764, 411] on button "Next" at bounding box center [769, 413] width 35 height 19
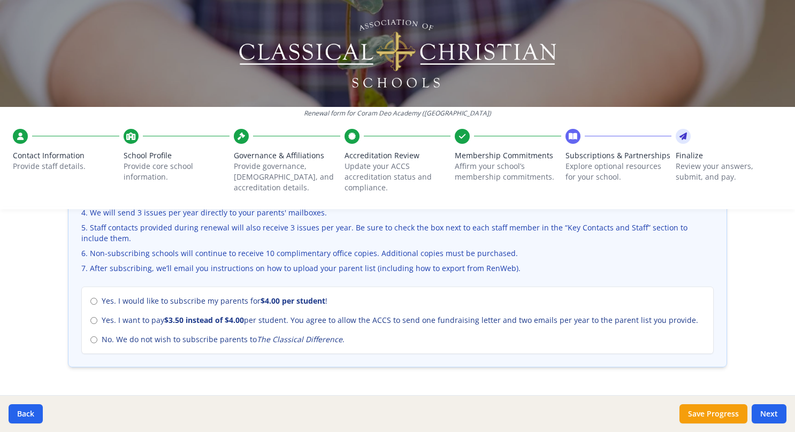
scroll to position [426, 0]
click at [93, 340] on input "No. We do not wish to subscribe parents to The Classical Difference ." at bounding box center [93, 341] width 7 height 7
radio input "true"
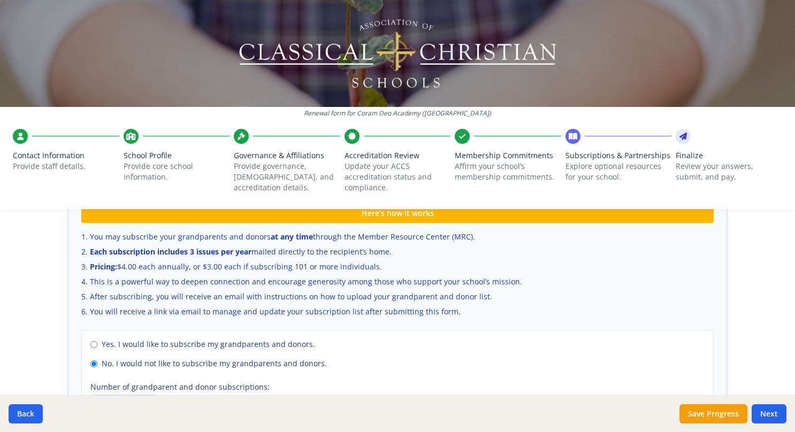
scroll to position [798, 0]
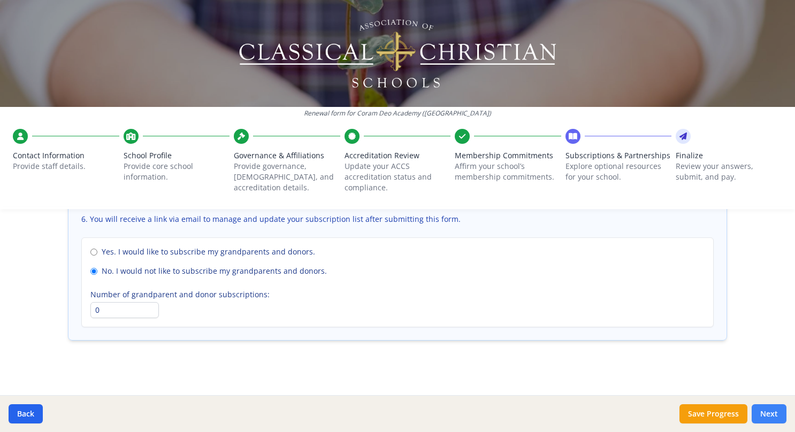
click at [773, 414] on button "Next" at bounding box center [769, 413] width 35 height 19
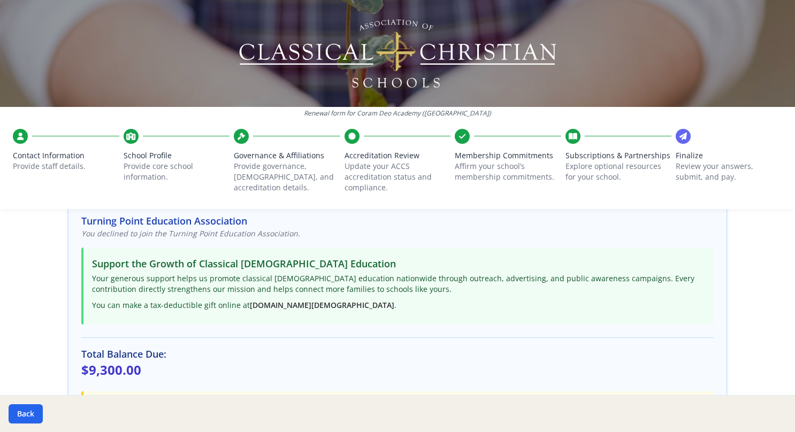
scroll to position [348, 0]
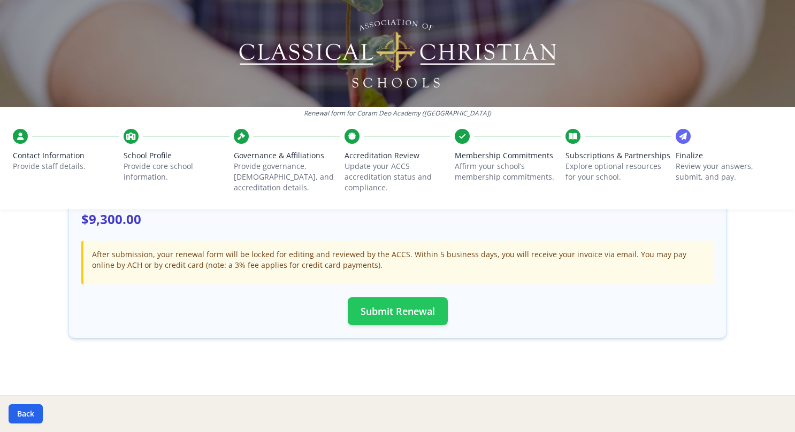
click at [385, 309] on button "Submit Renewal" at bounding box center [398, 311] width 100 height 28
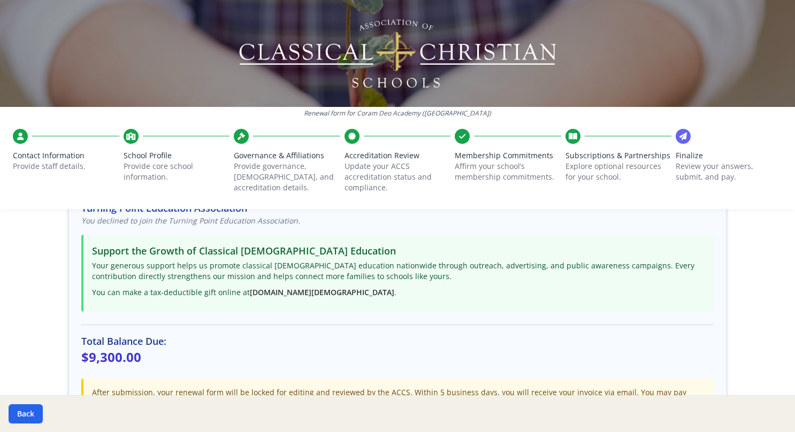
scroll to position [345, 0]
